Goal: Transaction & Acquisition: Obtain resource

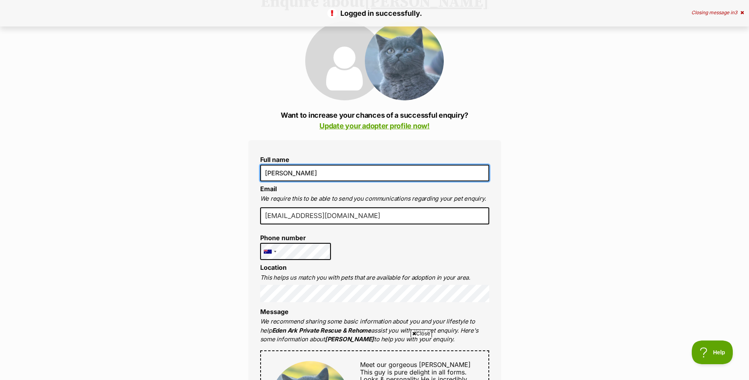
drag, startPoint x: 335, startPoint y: 172, endPoint x: 288, endPoint y: 174, distance: 47.1
click at [288, 174] on input "Jacqui McGrath" at bounding box center [374, 173] width 229 height 17
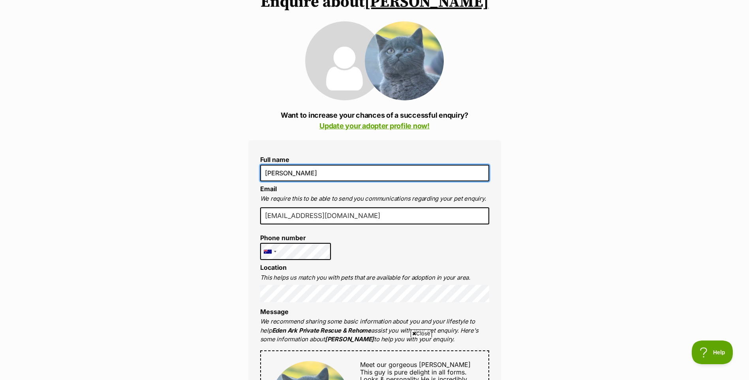
type input "Jacqui Gordon"
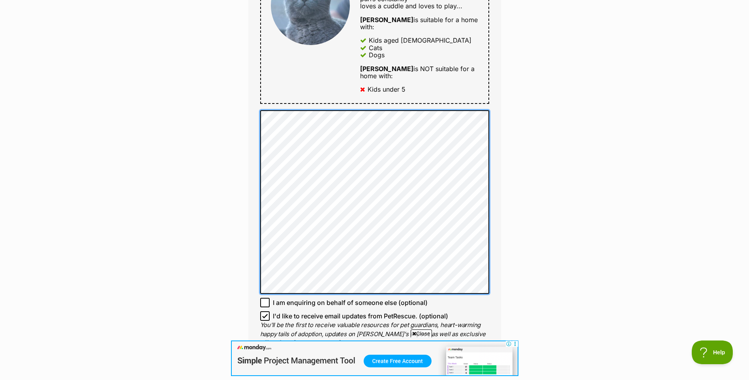
click at [259, 104] on div "Full name Jacqui Gordon Email We require this to be able to send you communicat…" at bounding box center [374, 57] width 253 height 624
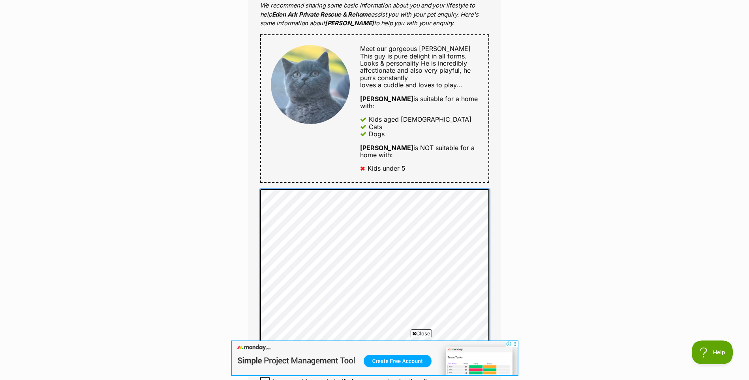
scroll to position [711, 0]
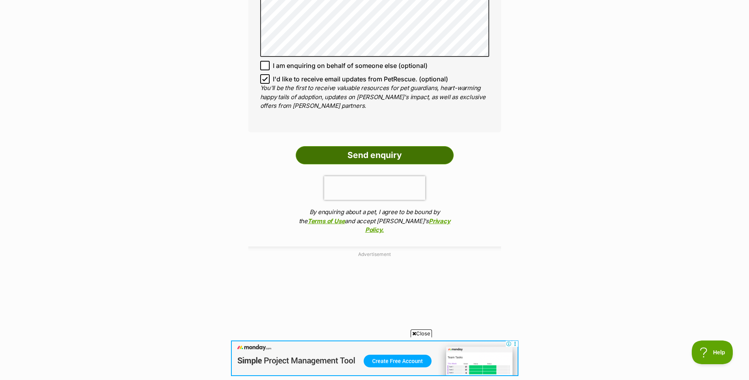
click at [374, 146] on input "Send enquiry" at bounding box center [375, 155] width 158 height 18
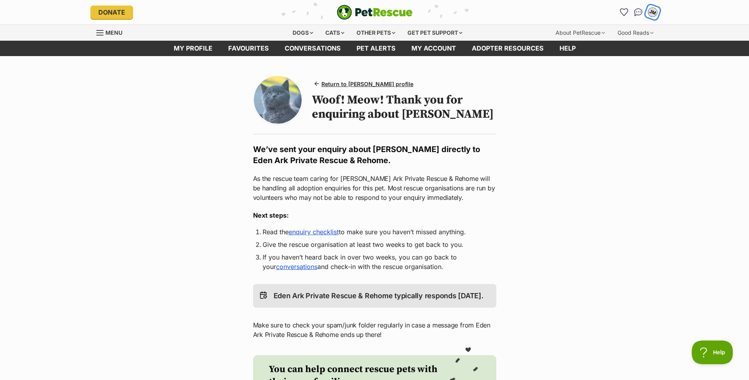
click at [655, 11] on div "JM" at bounding box center [653, 12] width 10 height 10
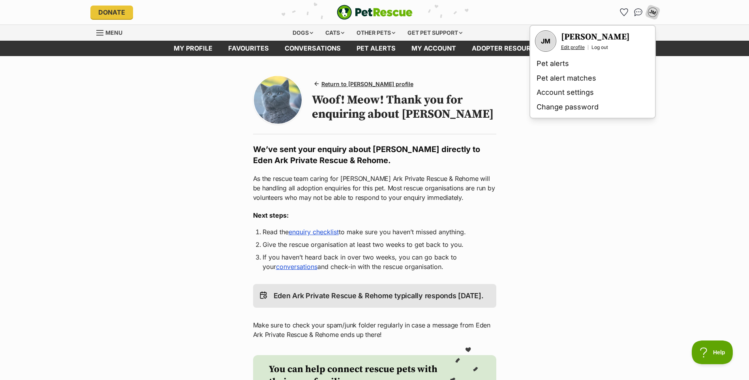
click at [578, 46] on link "Edit profile" at bounding box center [573, 47] width 24 height 6
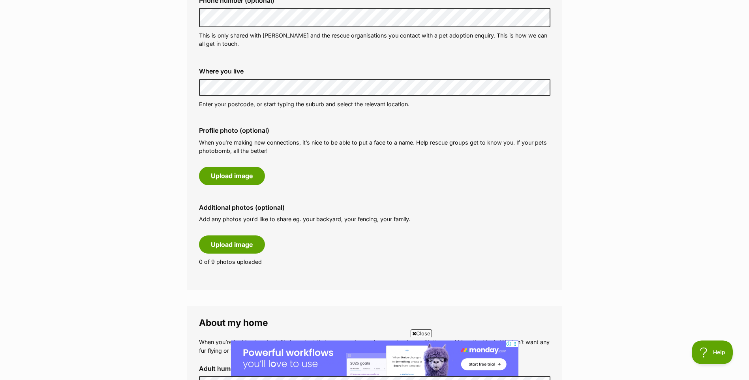
click at [417, 190] on div "Profile photo (optional) When you’re making new connections, it’s nice to be ab…" at bounding box center [375, 155] width 364 height 71
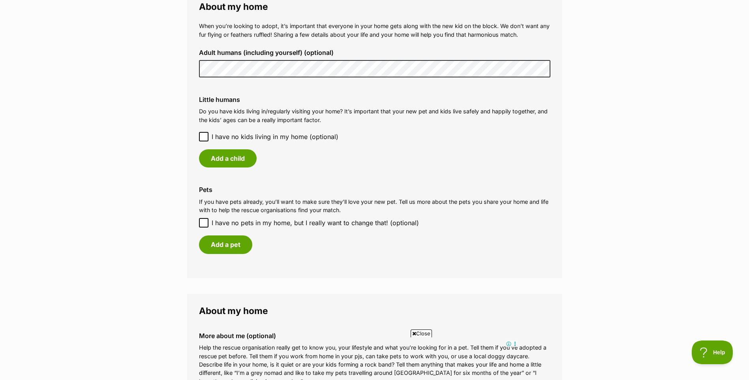
scroll to position [553, 0]
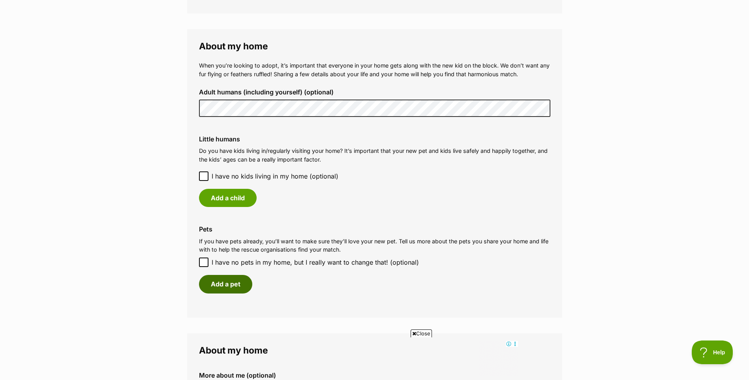
click at [233, 286] on button "Add a pet" at bounding box center [225, 284] width 53 height 18
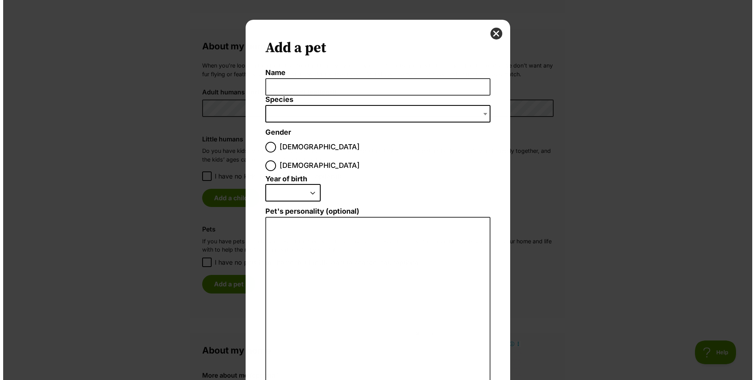
scroll to position [0, 0]
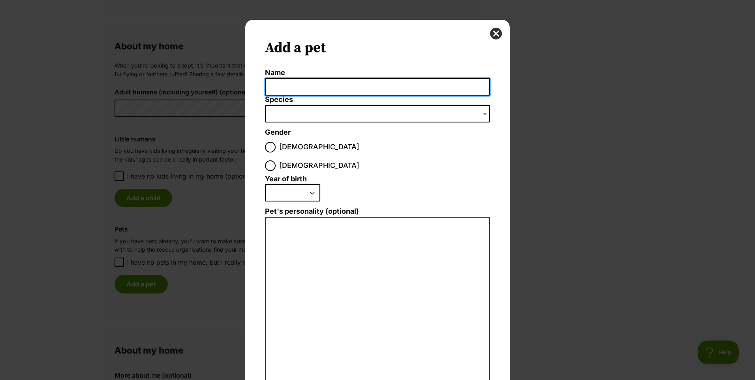
click at [338, 88] on input "Name" at bounding box center [377, 87] width 225 height 18
type input "Snickers"
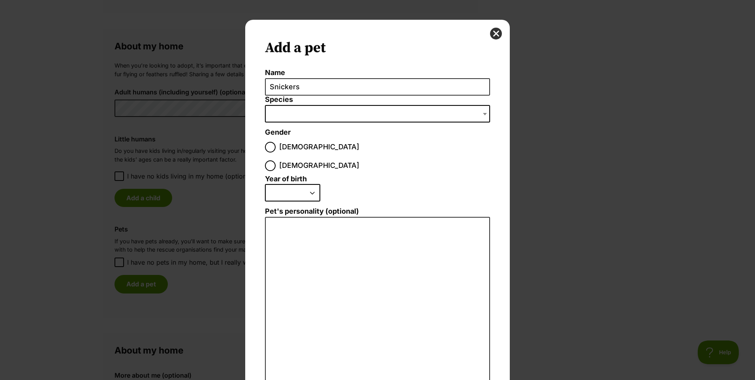
click at [442, 117] on span "Dialog Window - Close (Press escape to close)" at bounding box center [377, 113] width 225 height 17
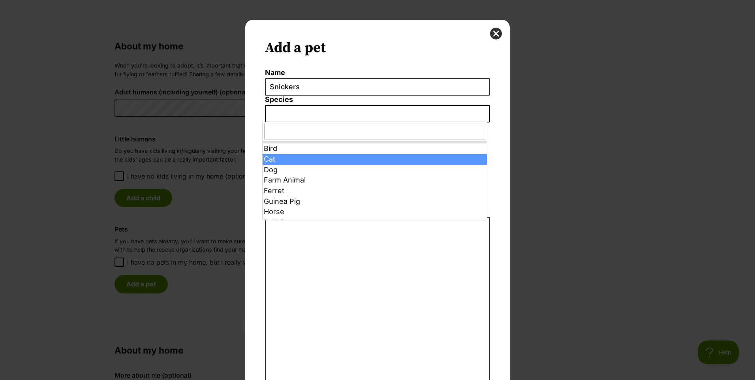
select select "2"
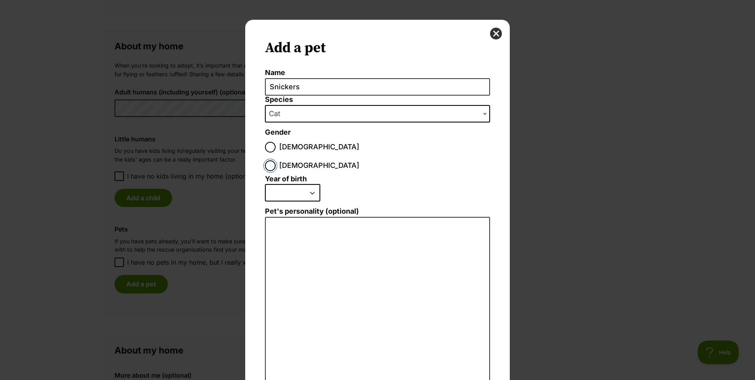
click at [276, 160] on input "Female" at bounding box center [270, 165] width 11 height 11
radio input "true"
click at [299, 184] on select "2025 2024 2023 2022 2021 2020 2019 2018 2017 2016 2015 2014 2013 2012 2011 2010…" at bounding box center [292, 192] width 55 height 17
select select "2021"
click at [265, 184] on select "2025 2024 2023 2022 2021 2020 2019 2018 2017 2016 2015 2014 2013 2012 2011 2010…" at bounding box center [292, 192] width 55 height 17
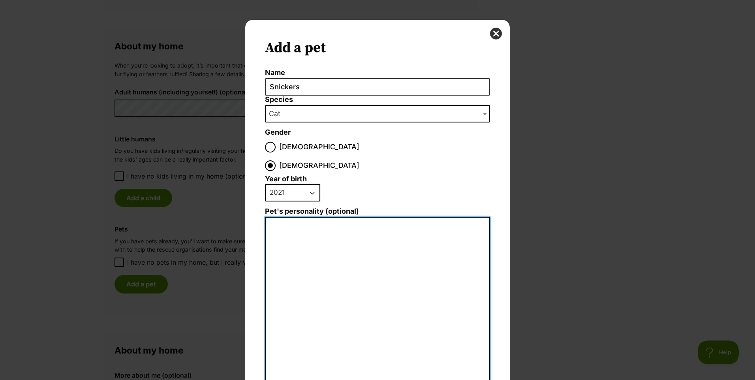
click at [313, 229] on textarea "Pet's personality (optional)" at bounding box center [377, 303] width 225 height 173
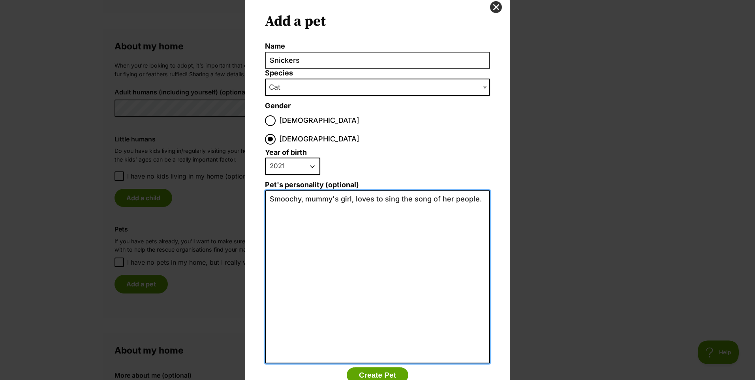
scroll to position [39, 0]
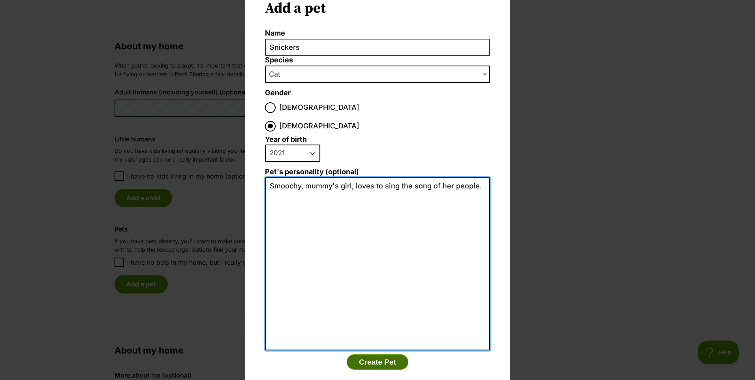
type textarea "Smoochy, mummy's girl, loves to sing the song of her people."
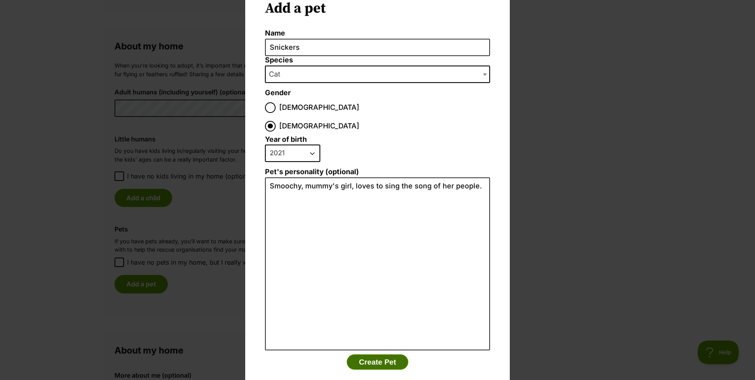
click at [392, 354] on button "Create Pet" at bounding box center [378, 362] width 62 height 16
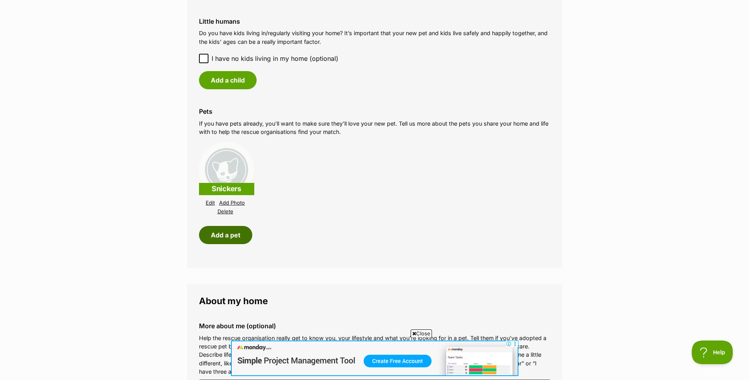
scroll to position [671, 0]
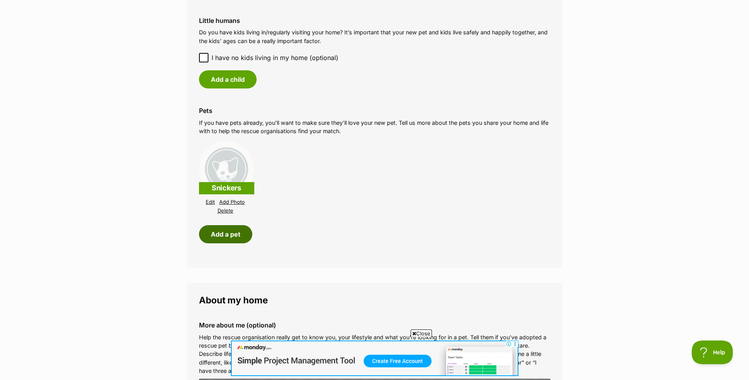
click at [240, 234] on button "Add a pet" at bounding box center [225, 234] width 53 height 18
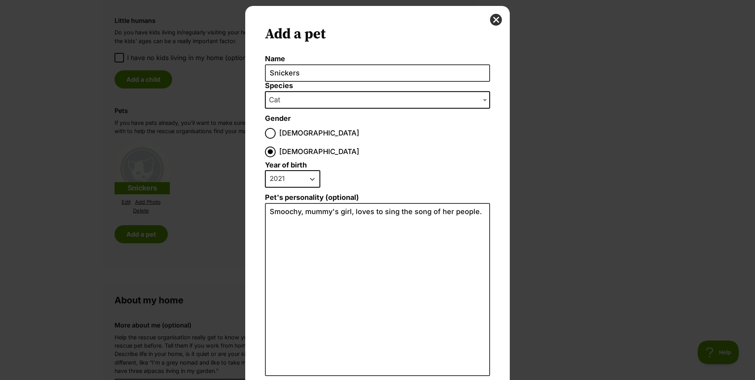
scroll to position [0, 0]
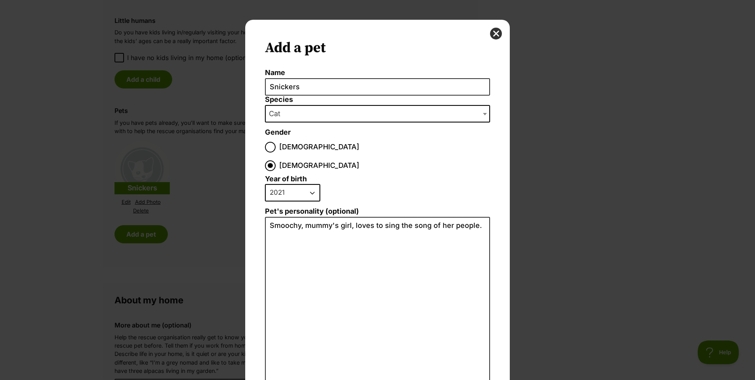
click at [490, 40] on div "Add a pet Name Snickers Species Bird Cat Dog Farm Animal Ferret Guinea Pig Hors…" at bounding box center [377, 230] width 265 height 421
click at [494, 34] on button "close" at bounding box center [496, 34] width 12 height 12
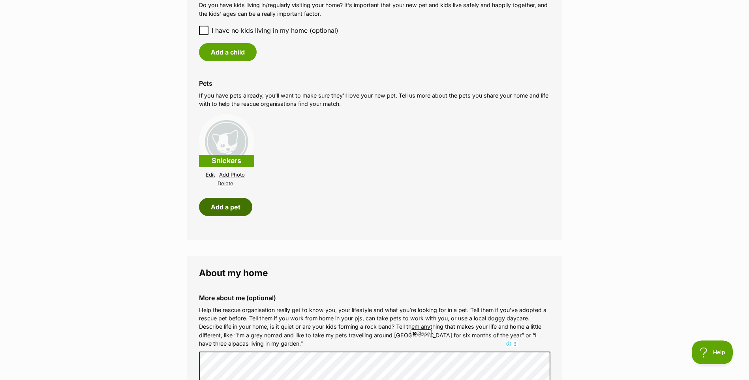
scroll to position [711, 0]
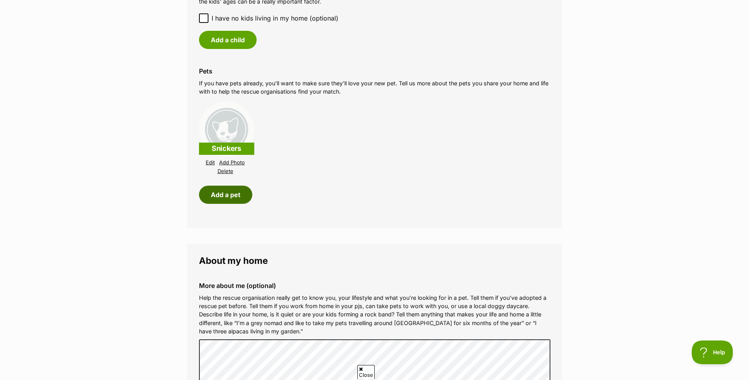
click at [227, 194] on button "Add a pet" at bounding box center [225, 195] width 53 height 18
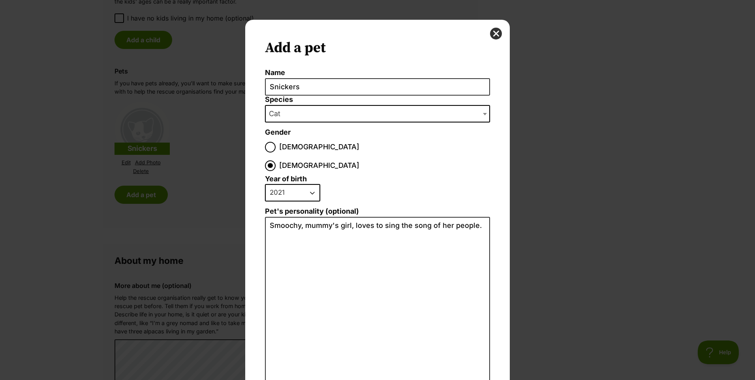
scroll to position [0, 0]
click at [350, 92] on input "Snickers" at bounding box center [377, 87] width 225 height 18
drag, startPoint x: 309, startPoint y: 94, endPoint x: 265, endPoint y: 90, distance: 44.8
click at [265, 90] on input "Snickers" at bounding box center [377, 87] width 225 height 18
type input "Pickles"
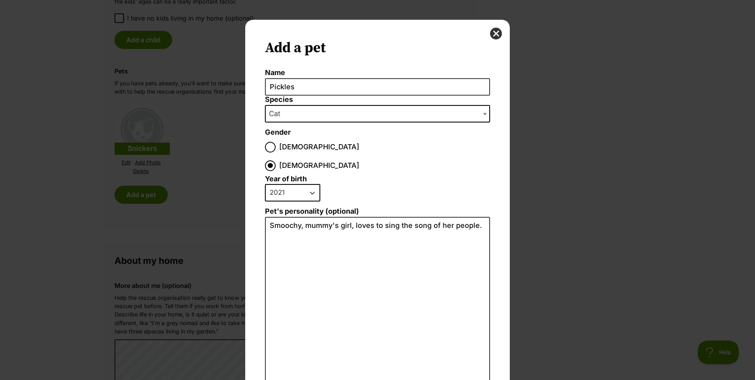
click at [309, 184] on select "2025 2024 2023 2022 2021 2020 2019 2018 2017 2016 2015 2014 2013 2012 2011 2010…" at bounding box center [292, 192] width 55 height 17
select select "2017"
click at [265, 184] on select "2025 2024 2023 2022 2021 2020 2019 2018 2017 2016 2015 2014 2013 2012 2011 2010…" at bounding box center [292, 192] width 55 height 17
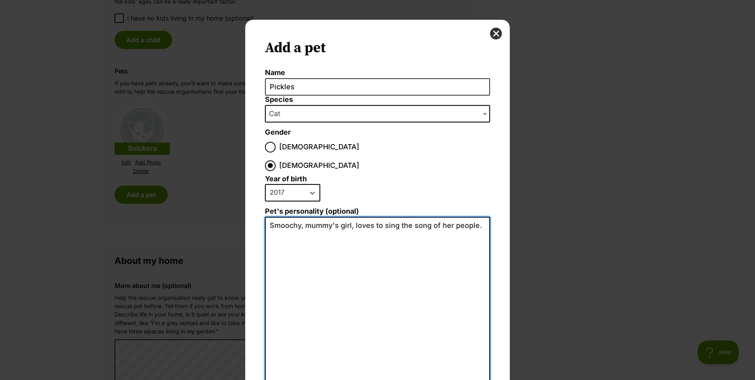
drag, startPoint x: 299, startPoint y: 242, endPoint x: 359, endPoint y: 204, distance: 71.2
click at [299, 242] on textarea "Smoochy, mummy's girl, loves to sing the song of her people." at bounding box center [377, 303] width 225 height 173
drag, startPoint x: 478, startPoint y: 208, endPoint x: 265, endPoint y: 210, distance: 213.3
click at [267, 217] on textarea "Smoochy, mummy's girl, loves to sing the song of her people." at bounding box center [377, 303] width 225 height 173
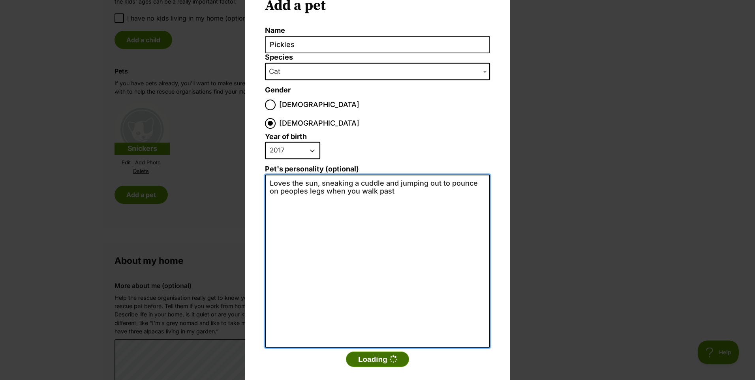
type textarea "Loves the sun, sneaking a cuddle and jumping out to pounce on peoples legs when…"
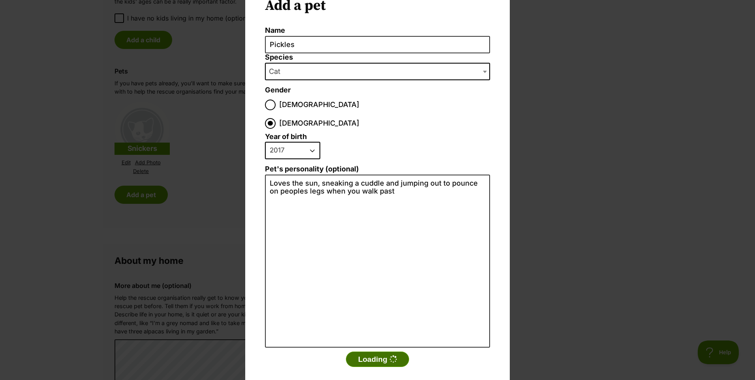
click at [373, 352] on button "Loading" at bounding box center [377, 360] width 63 height 16
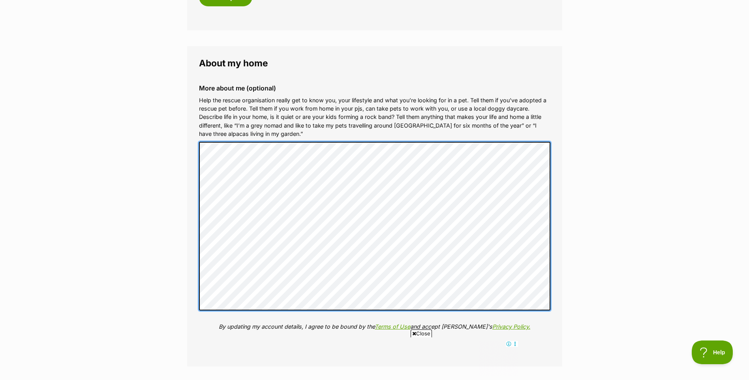
click at [196, 267] on div "More about me (optional) Help the rescue organisation really get to know you, y…" at bounding box center [375, 213] width 364 height 271
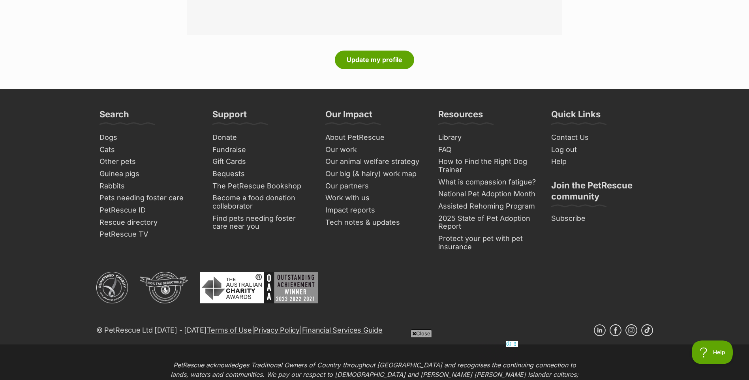
scroll to position [987, 0]
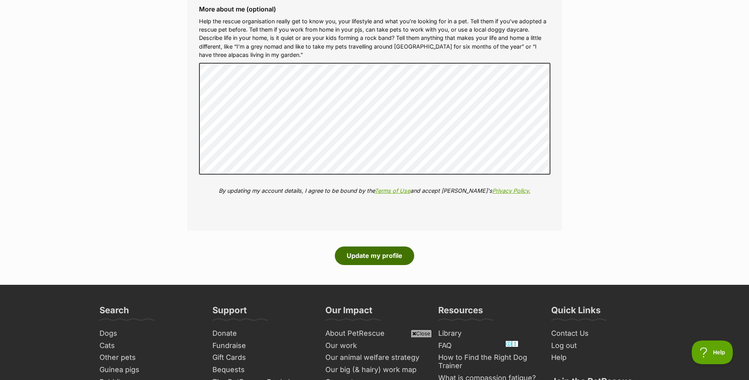
click at [388, 256] on button "Update my profile" at bounding box center [374, 255] width 79 height 18
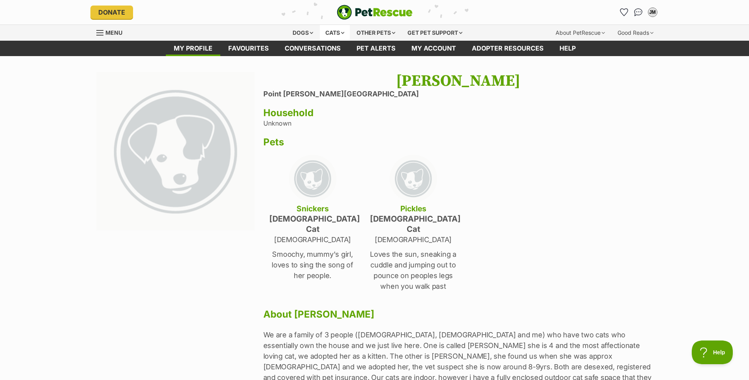
click at [337, 32] on div "Cats" at bounding box center [335, 33] width 30 height 16
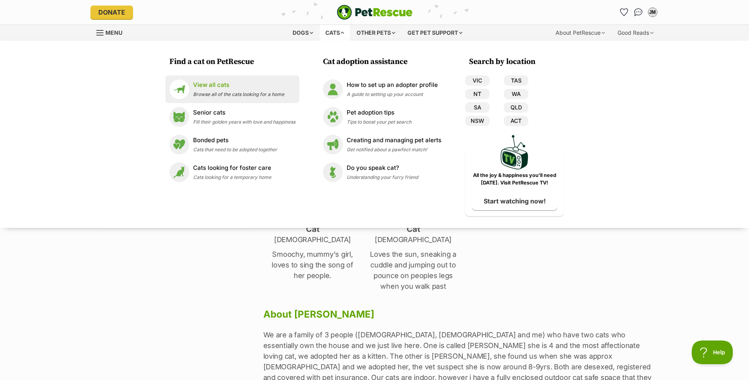
click at [223, 84] on p "View all cats" at bounding box center [238, 85] width 91 height 9
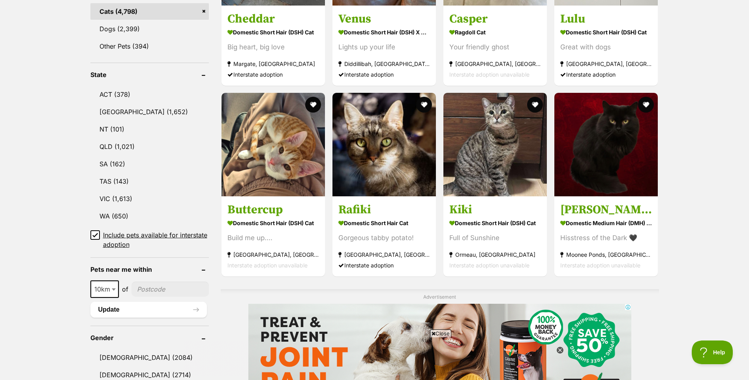
scroll to position [355, 0]
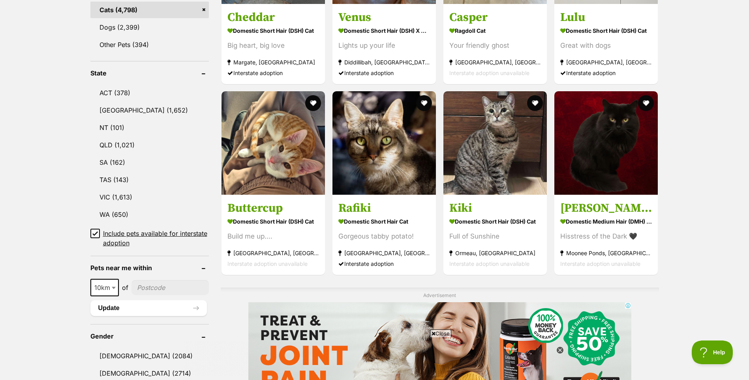
click at [95, 233] on icon at bounding box center [95, 234] width 6 height 6
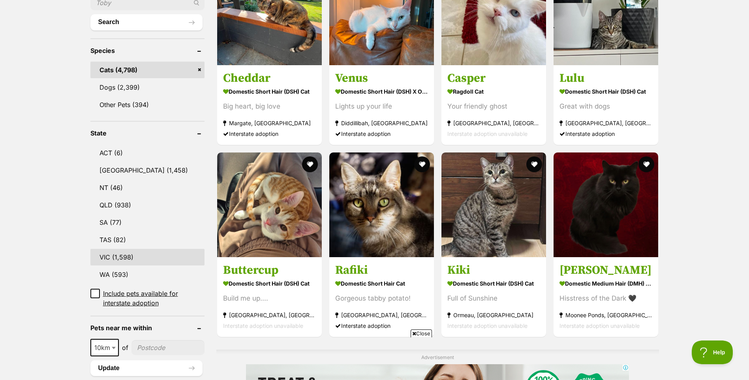
click at [113, 260] on link "VIC (1,598)" at bounding box center [147, 257] width 114 height 17
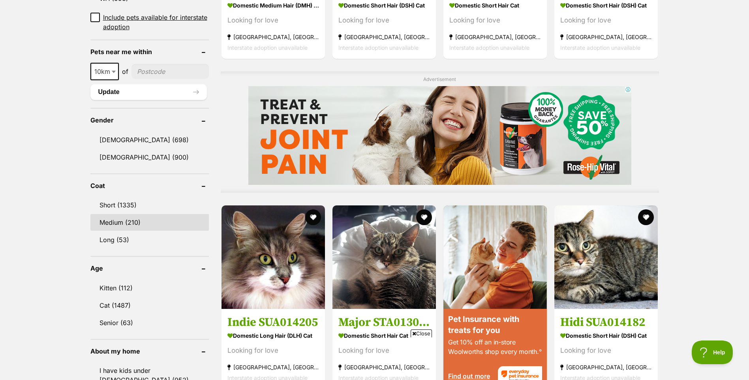
scroll to position [553, 0]
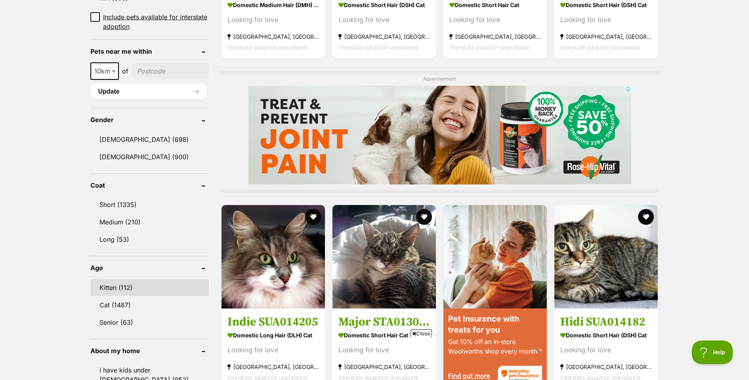
click at [142, 294] on link "Kitten (112)" at bounding box center [149, 287] width 118 height 17
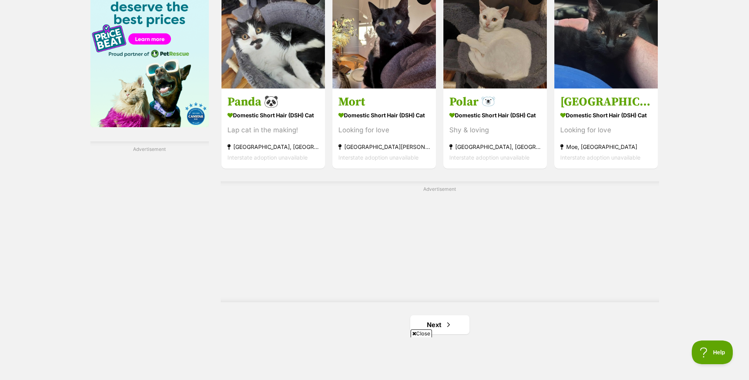
scroll to position [1382, 0]
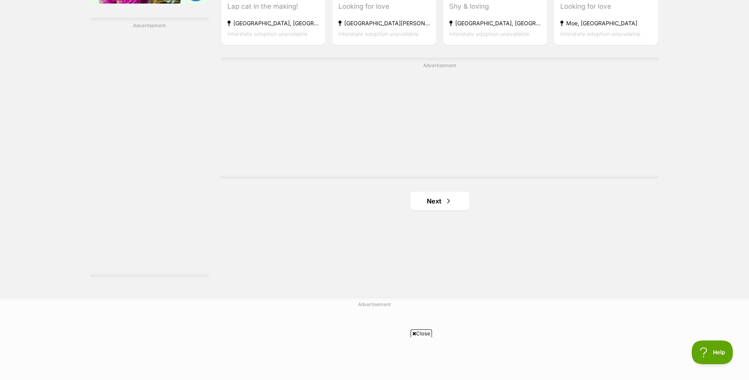
click at [438, 208] on link "Next" at bounding box center [439, 201] width 59 height 19
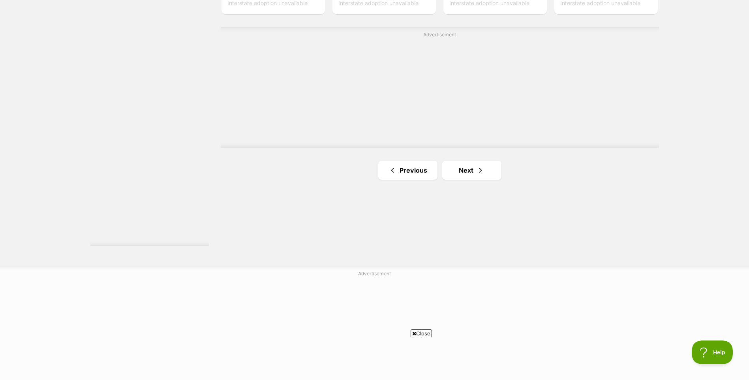
scroll to position [1422, 0]
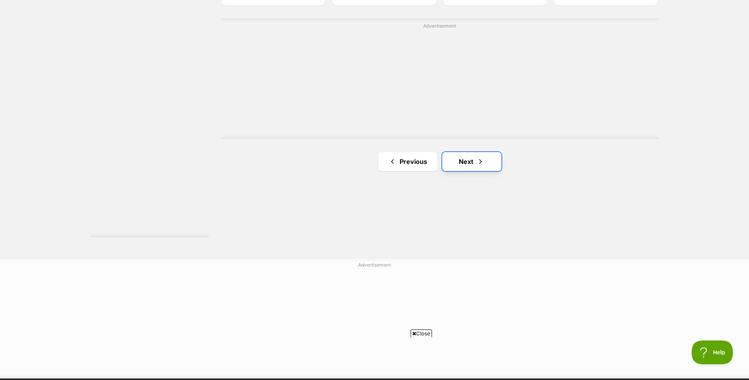
click at [477, 158] on span "Next page" at bounding box center [481, 161] width 8 height 9
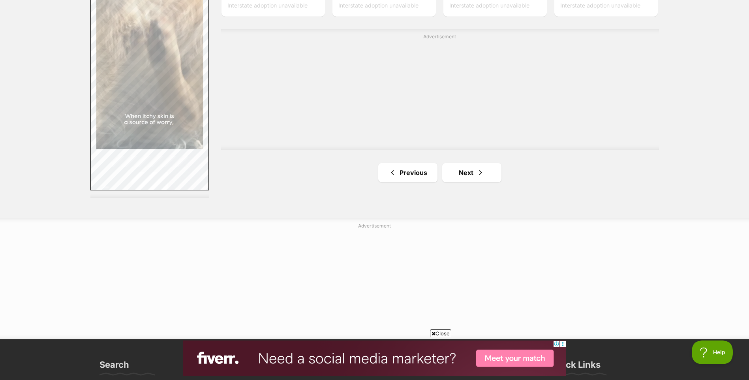
scroll to position [1461, 0]
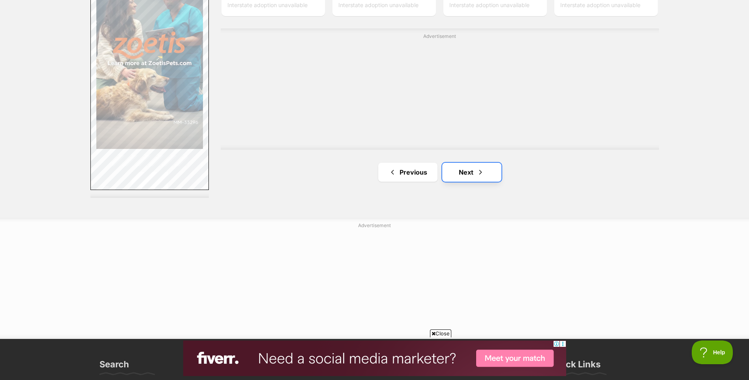
click at [469, 175] on link "Next" at bounding box center [471, 172] width 59 height 19
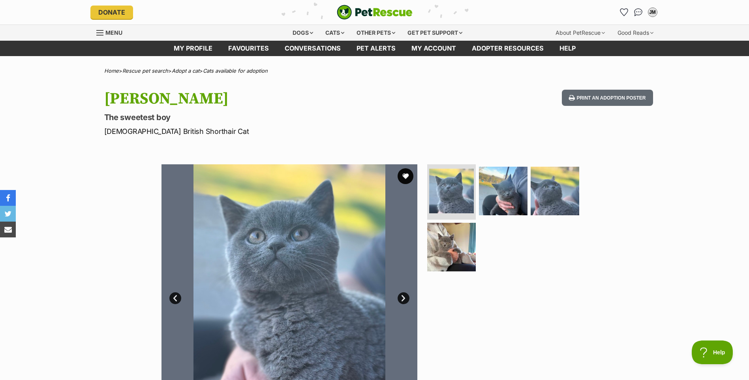
click at [403, 297] on link "Next" at bounding box center [404, 298] width 12 height 12
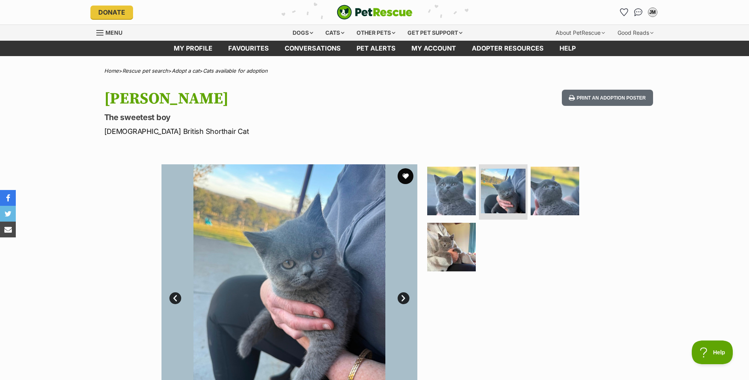
click at [403, 297] on link "Next" at bounding box center [404, 298] width 12 height 12
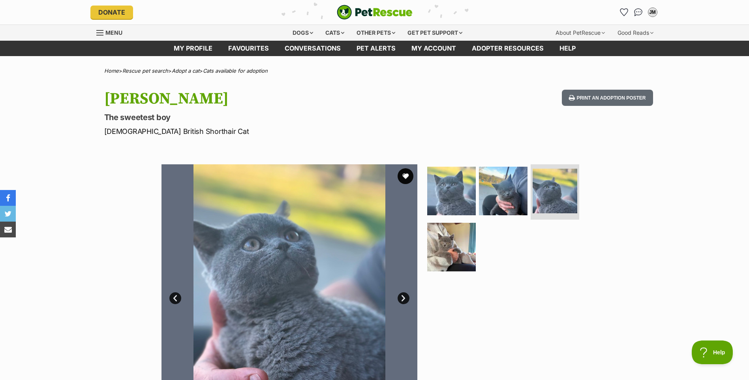
click at [403, 297] on link "Next" at bounding box center [404, 298] width 12 height 12
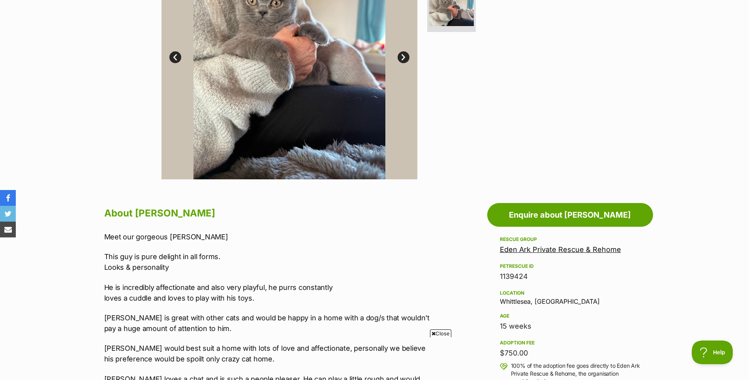
scroll to position [118, 0]
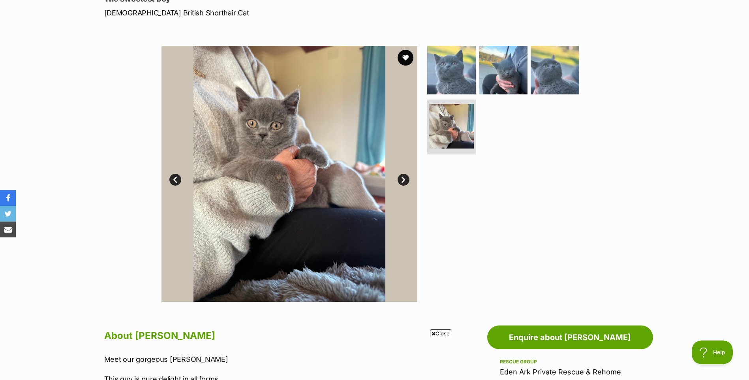
click at [176, 178] on link "Prev" at bounding box center [175, 180] width 12 height 12
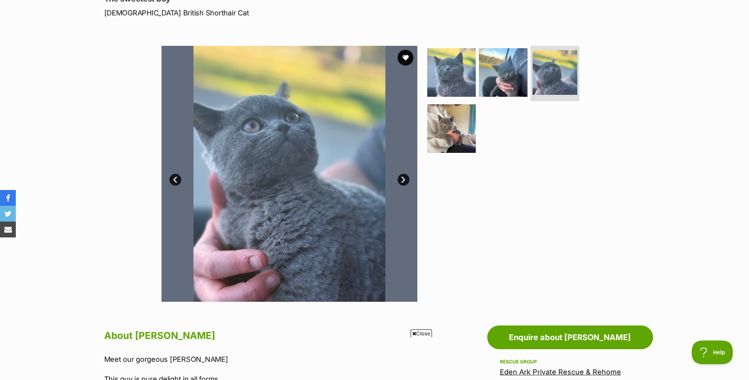
scroll to position [0, 0]
click at [177, 179] on link "Prev" at bounding box center [175, 180] width 12 height 12
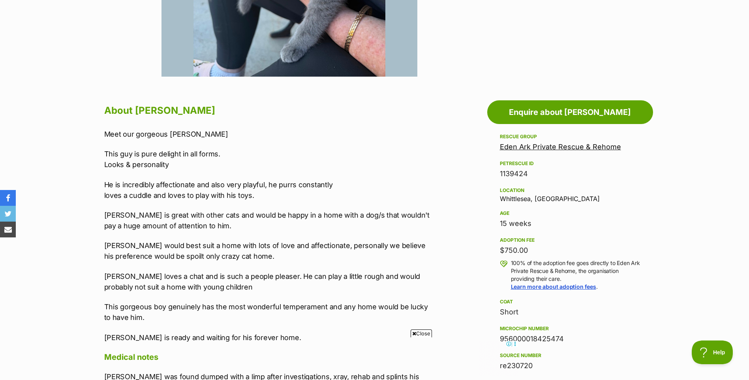
scroll to position [355, 0]
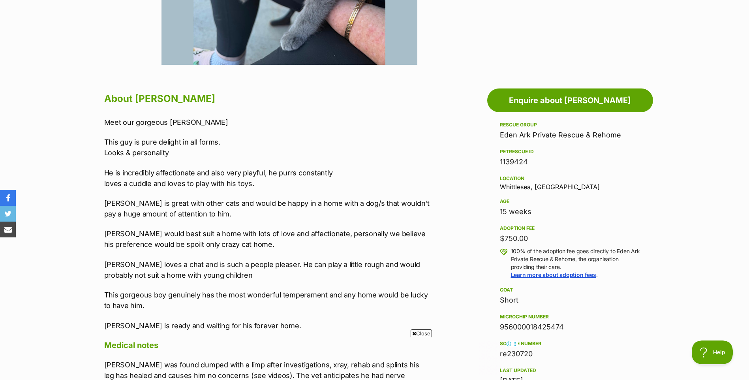
click at [419, 332] on span "Close" at bounding box center [421, 333] width 21 height 8
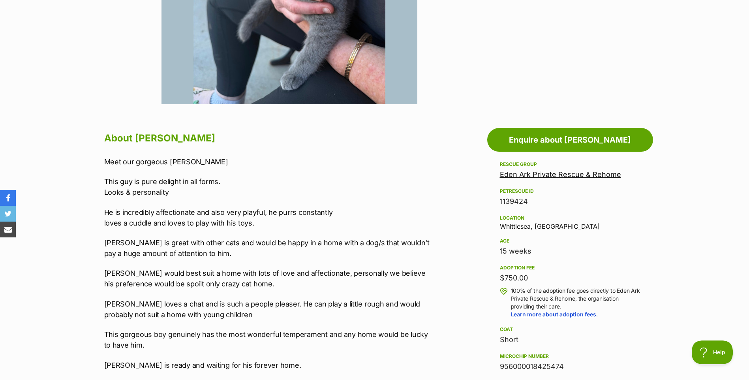
scroll to position [118, 0]
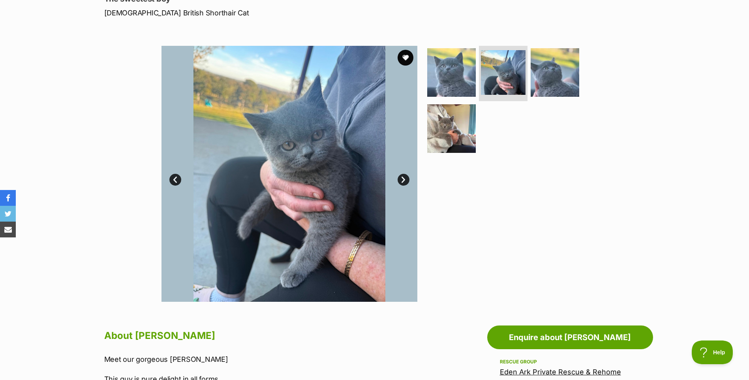
click at [404, 178] on link "Next" at bounding box center [404, 180] width 12 height 12
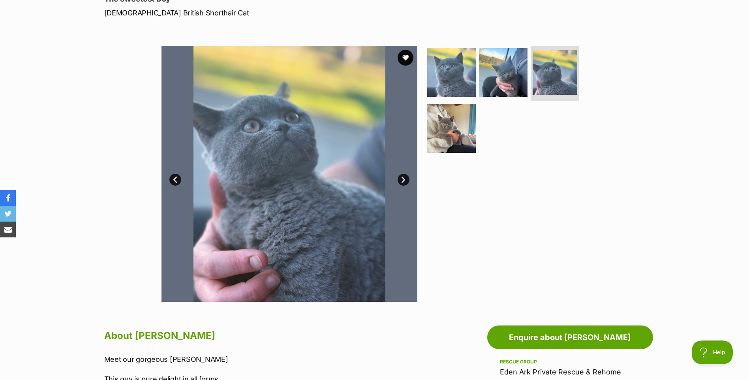
scroll to position [0, 0]
click at [403, 178] on link "Next" at bounding box center [404, 180] width 12 height 12
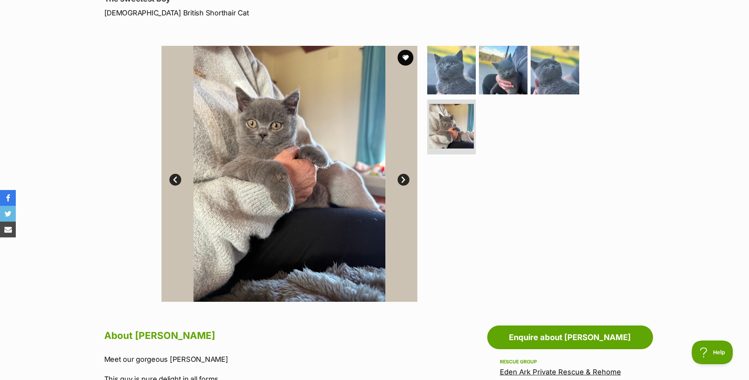
click at [403, 179] on link "Next" at bounding box center [404, 180] width 12 height 12
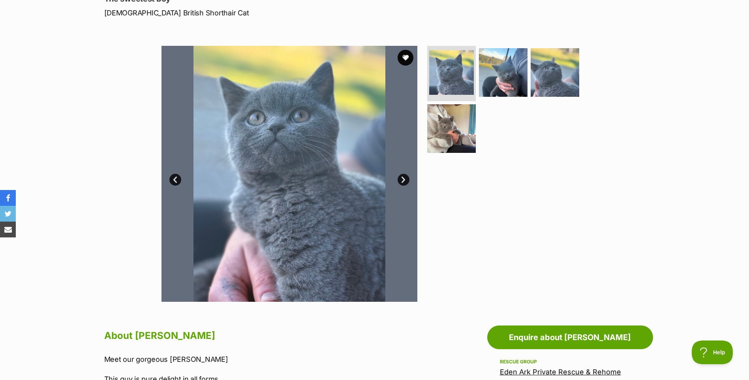
click at [404, 179] on link "Next" at bounding box center [404, 180] width 12 height 12
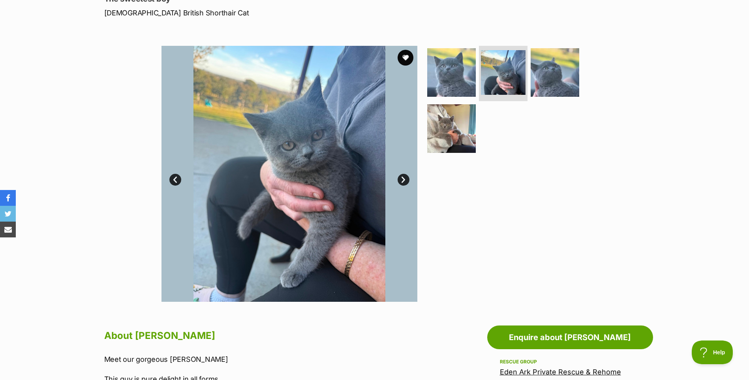
click at [404, 179] on link "Next" at bounding box center [404, 180] width 12 height 12
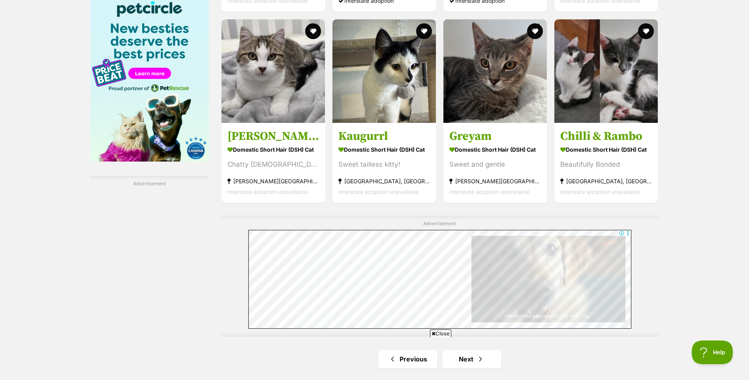
scroll to position [1461, 0]
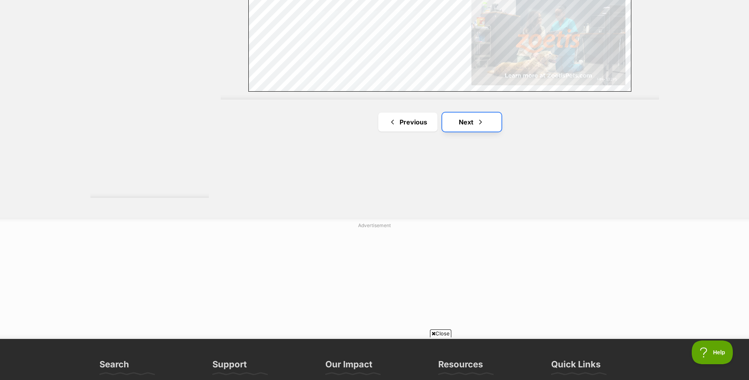
click at [490, 122] on link "Next" at bounding box center [471, 122] width 59 height 19
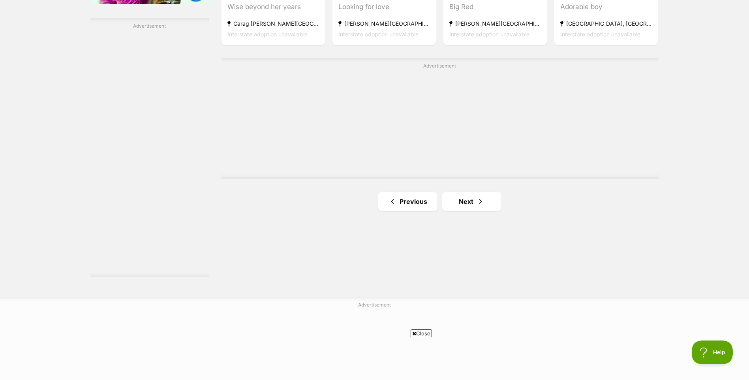
scroll to position [1382, 0]
click at [481, 206] on span "Next page" at bounding box center [481, 200] width 8 height 9
